Goal: Register for event/course

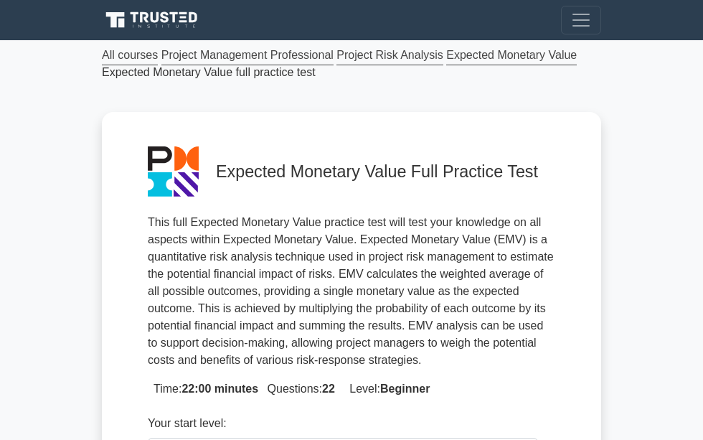
scroll to position [306, 0]
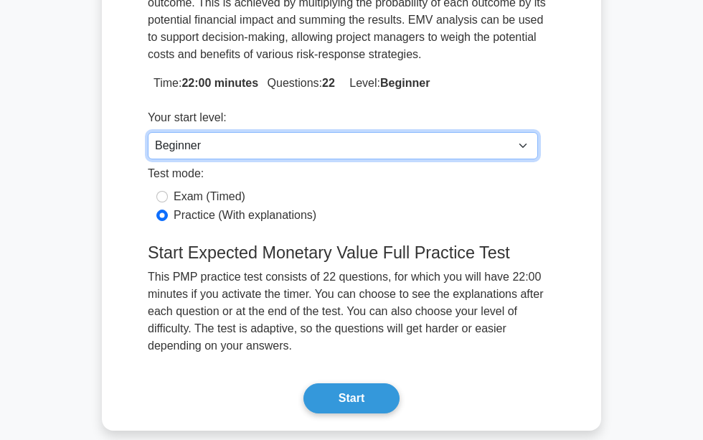
click at [225, 143] on select "Beginner Intermediate Expert" at bounding box center [343, 145] width 390 height 27
select select "expert"
click at [148, 132] on select "Beginner Intermediate Expert" at bounding box center [343, 145] width 390 height 27
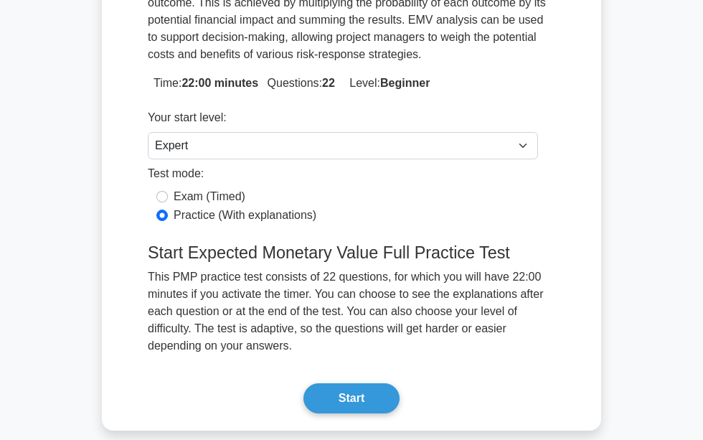
drag, startPoint x: 326, startPoint y: 391, endPoint x: 224, endPoint y: 180, distance: 233.9
click at [224, 179] on div "Expected Monetary Value Full Practice Test This full Expected Monetary Value pr…" at bounding box center [351, 118] width 430 height 613
click at [216, 196] on label "Exam (Timed)" at bounding box center [210, 196] width 72 height 17
click at [168, 196] on input "Exam (Timed)" at bounding box center [161, 196] width 11 height 11
radio input "true"
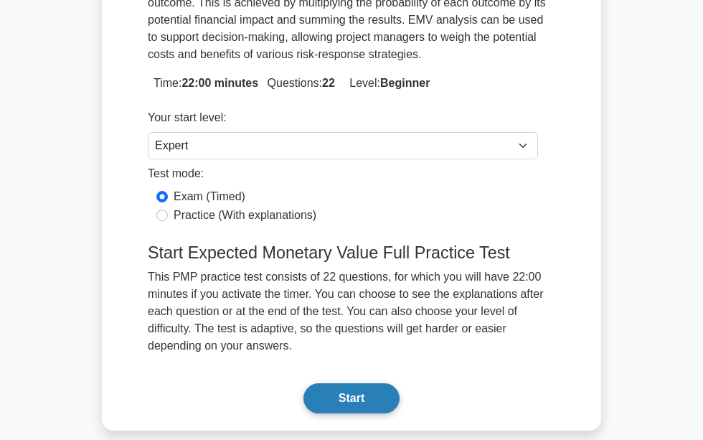
click at [348, 399] on button "Start" at bounding box center [351, 398] width 96 height 30
click at [216, 219] on label "Practice (With explanations)" at bounding box center [245, 215] width 143 height 17
click at [168, 219] on input "Practice (With explanations)" at bounding box center [161, 214] width 11 height 11
radio input "true"
click at [357, 389] on button "Start" at bounding box center [351, 398] width 96 height 30
